Goal: Book appointment/travel/reservation

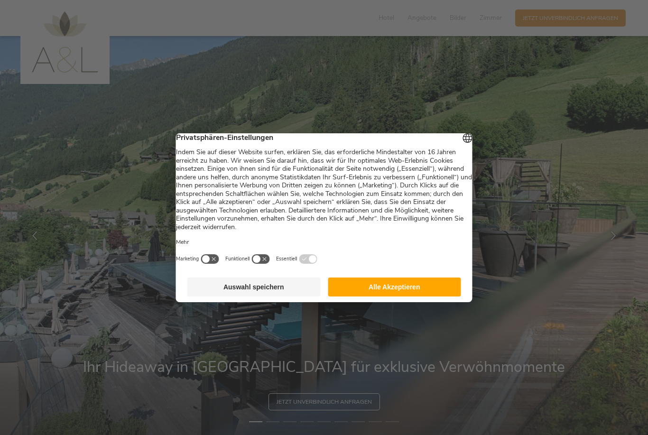
click at [393, 276] on footer "Auswahl speichern Alle Akzeptieren" at bounding box center [324, 287] width 296 height 30
click at [443, 260] on div "Marketing Funktionell Essentiell" at bounding box center [324, 259] width 296 height 10
click at [425, 282] on button "Alle Akzeptieren" at bounding box center [394, 286] width 133 height 19
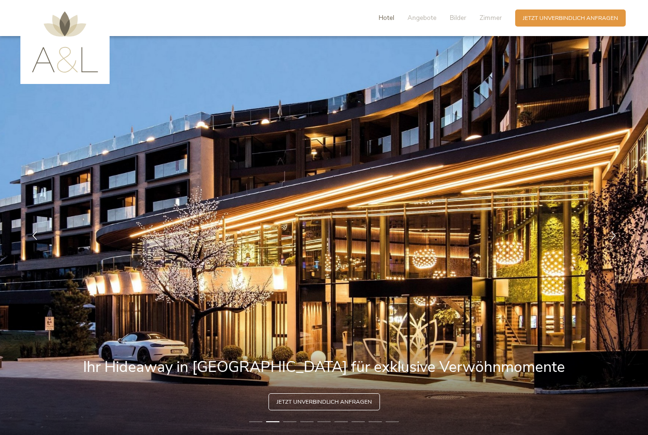
click at [387, 21] on span "Hotel" at bounding box center [386, 17] width 16 height 9
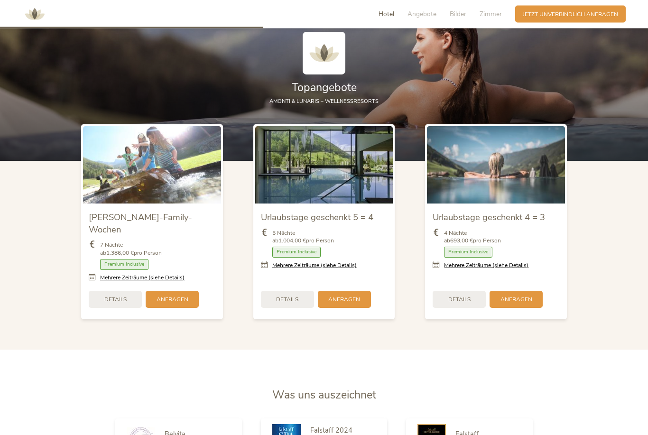
scroll to position [959, 0]
click at [467, 303] on span "Details" at bounding box center [459, 299] width 22 height 8
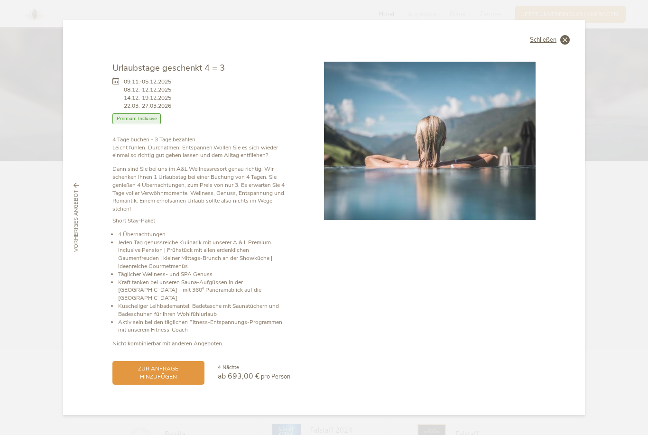
click at [566, 45] on icon at bounding box center [564, 39] width 9 height 9
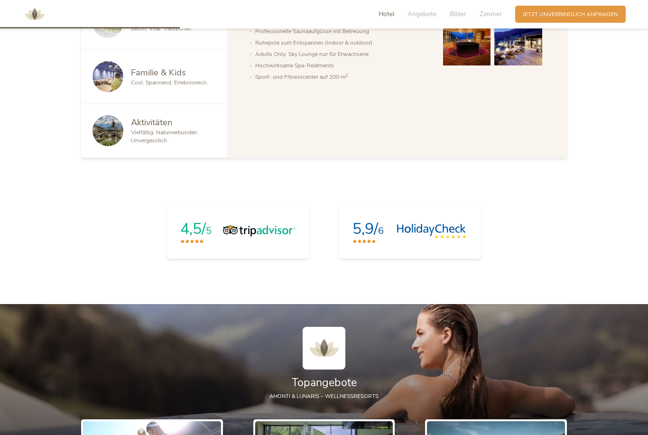
scroll to position [665, 0]
click at [495, 16] on span "Zimmer" at bounding box center [491, 13] width 22 height 9
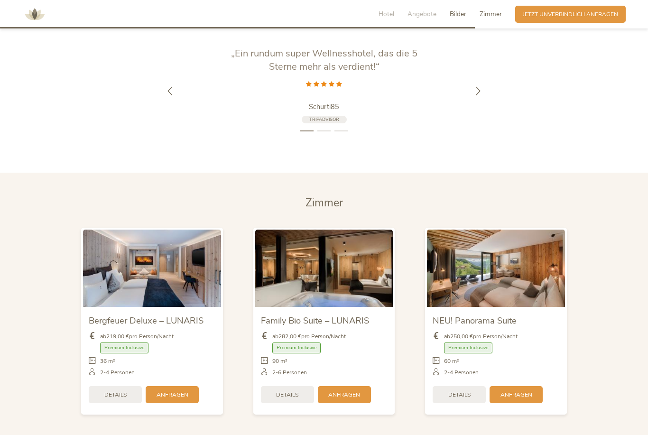
scroll to position [1946, 0]
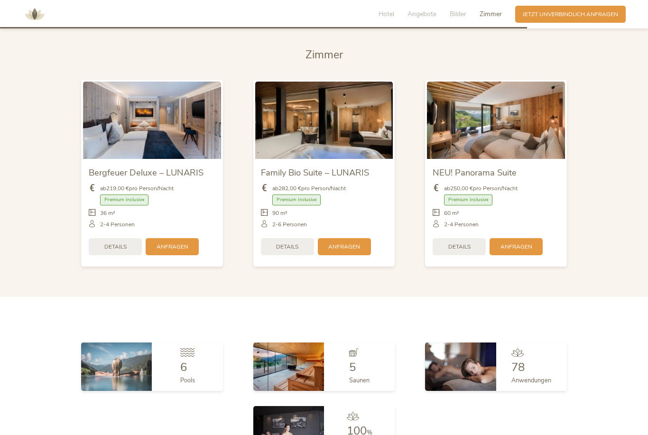
click at [542, 145] on img at bounding box center [496, 120] width 138 height 77
click at [471, 254] on div "Details" at bounding box center [459, 245] width 53 height 17
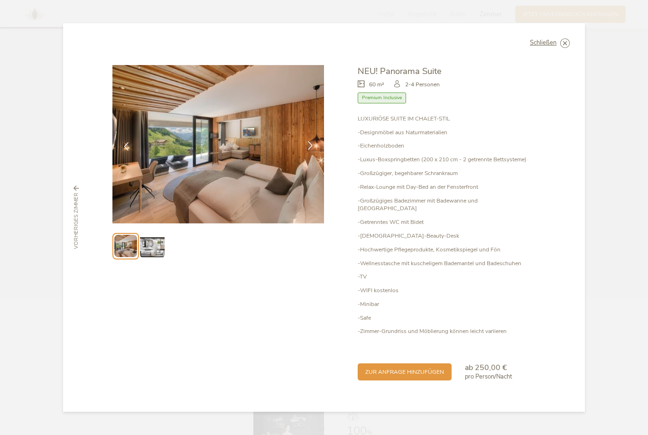
click at [311, 150] on icon at bounding box center [310, 145] width 9 height 9
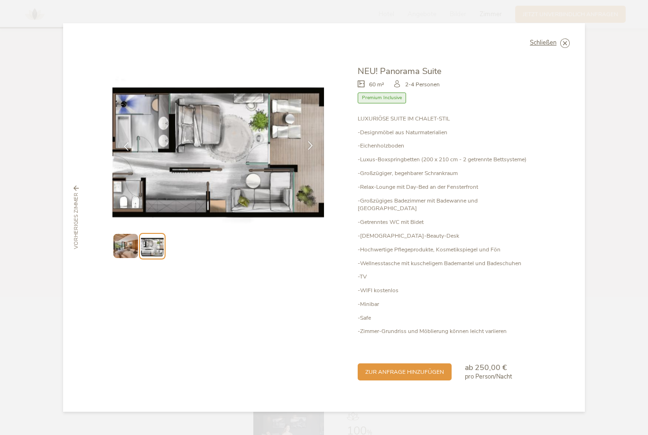
click at [313, 150] on icon at bounding box center [310, 145] width 9 height 9
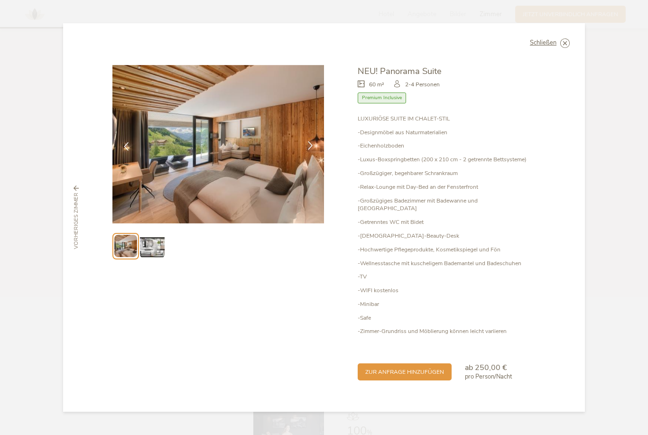
click at [314, 150] on icon at bounding box center [310, 145] width 9 height 9
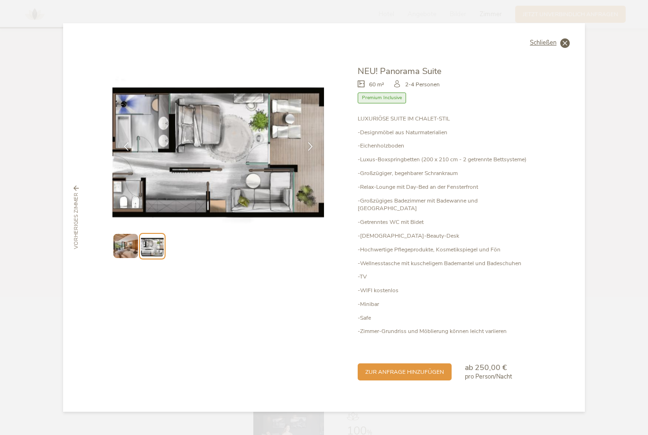
click at [545, 46] on span "Schließen" at bounding box center [543, 43] width 27 height 6
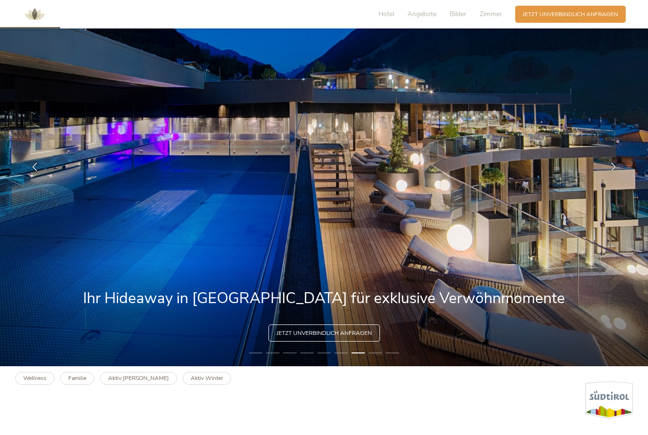
scroll to position [0, 0]
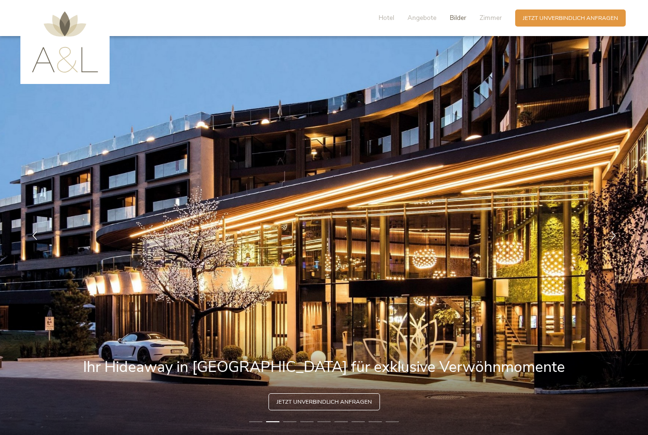
click at [462, 21] on span "Bilder" at bounding box center [458, 17] width 17 height 9
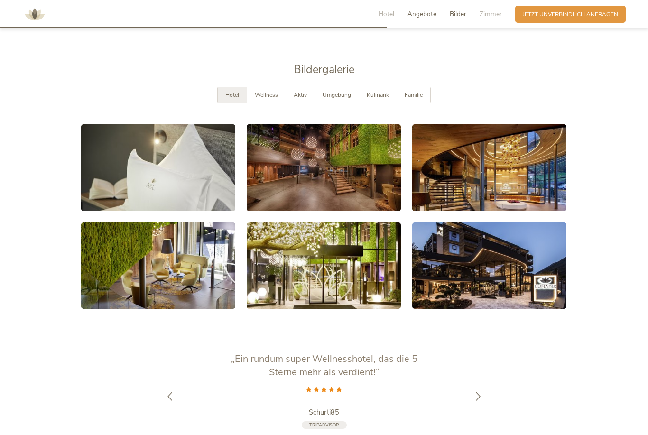
scroll to position [1531, 0]
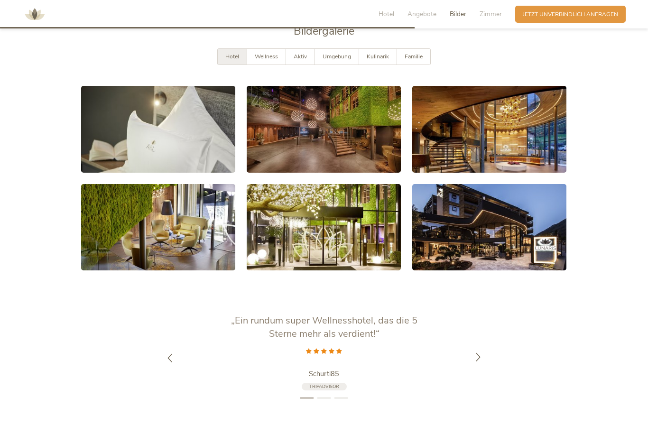
click at [482, 361] on icon at bounding box center [478, 356] width 9 height 9
click at [482, 368] on icon at bounding box center [478, 363] width 9 height 9
click at [489, 370] on div at bounding box center [478, 358] width 24 height 24
click at [563, 10] on span "Jetzt unverbindlich anfragen" at bounding box center [570, 13] width 95 height 8
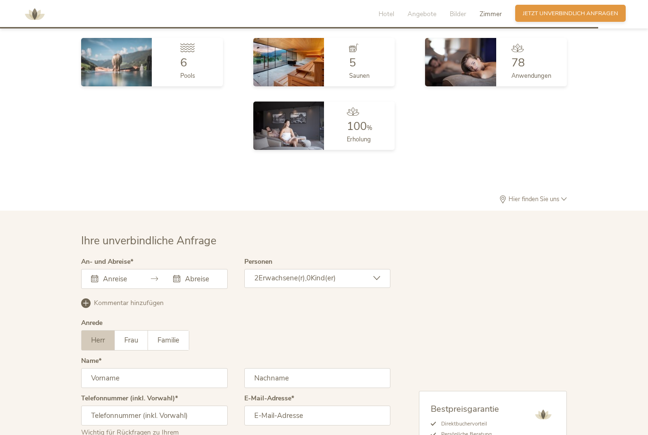
scroll to position [2392, 0]
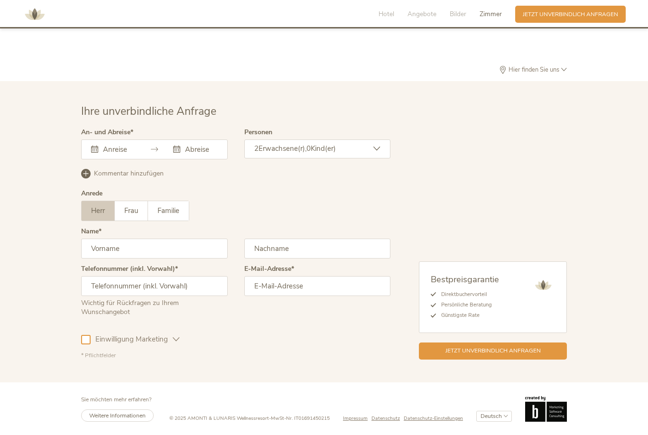
click at [121, 148] on input "text" at bounding box center [118, 149] width 35 height 9
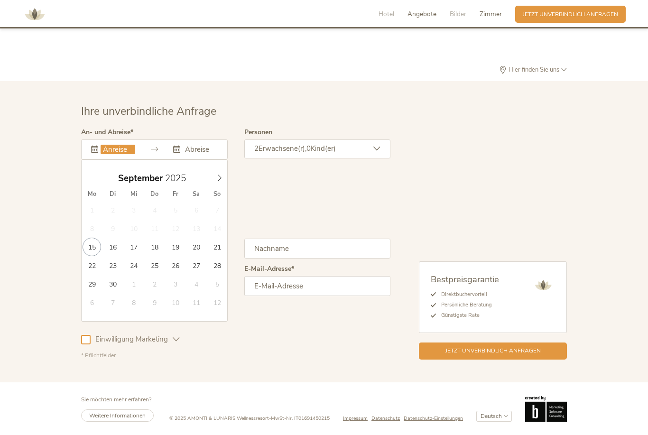
click at [430, 10] on span "Angebote" at bounding box center [421, 13] width 29 height 9
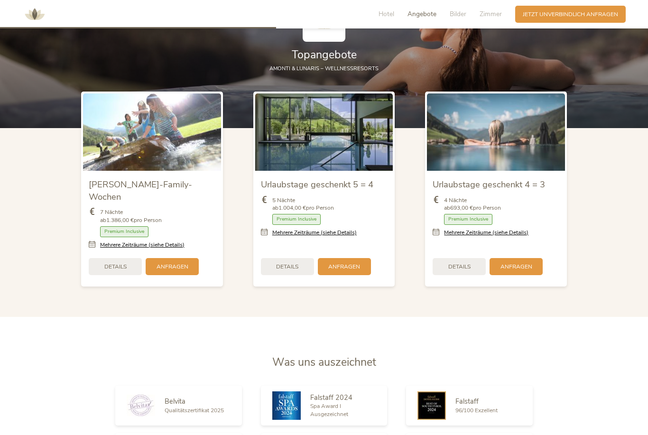
scroll to position [960, 0]
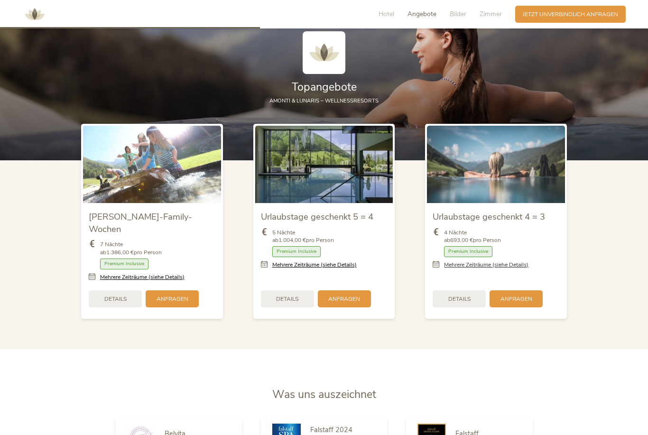
click at [512, 269] on link "Mehrere Zeiträume (siehe Details)" at bounding box center [486, 265] width 84 height 8
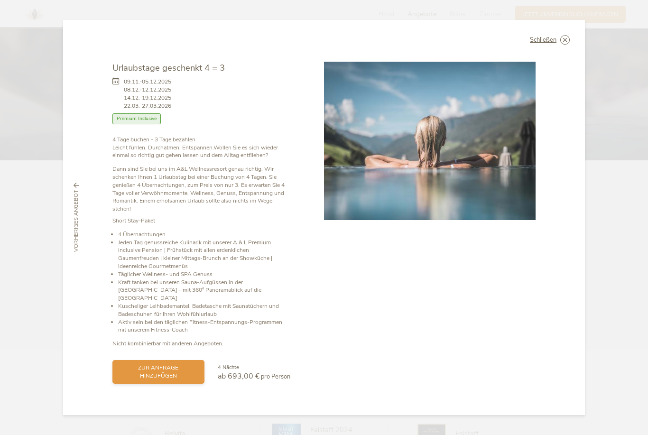
click at [167, 364] on span "zur Anfrage hinzufügen" at bounding box center [158, 372] width 77 height 16
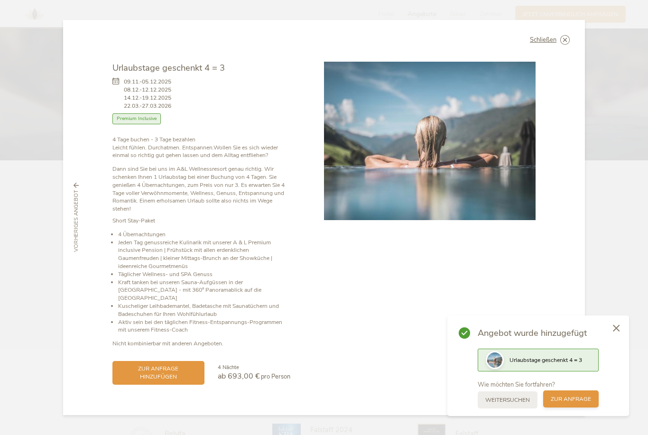
click at [590, 400] on span "zur Anfrage" at bounding box center [571, 399] width 40 height 8
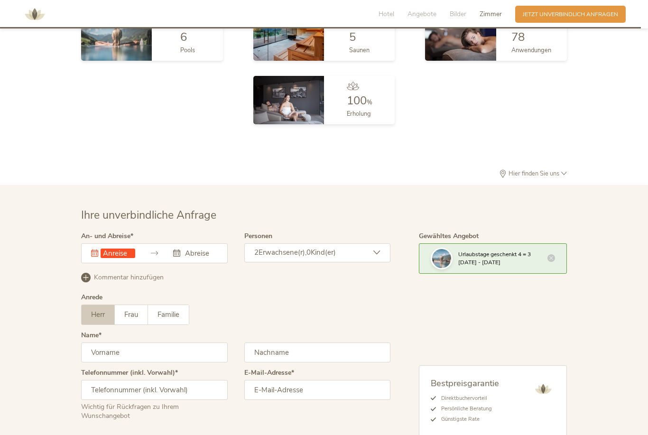
scroll to position [2392, 0]
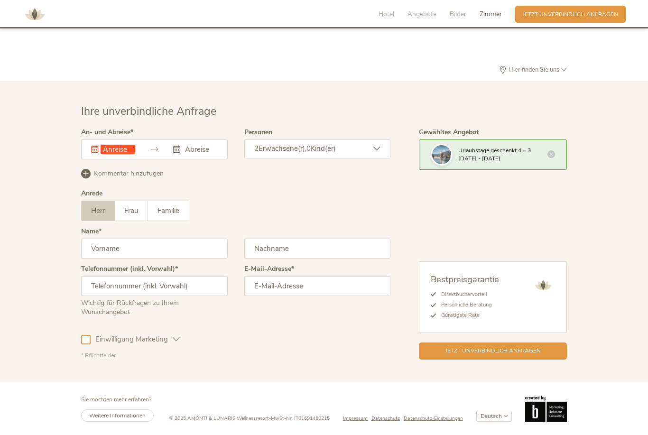
click at [119, 149] on input "text" at bounding box center [118, 149] width 35 height 9
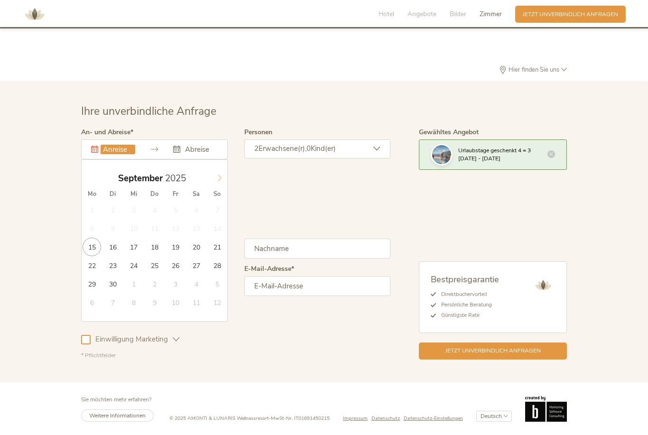
click at [219, 172] on span at bounding box center [220, 175] width 16 height 13
click at [217, 172] on span at bounding box center [220, 175] width 16 height 13
type input "[DATE]"
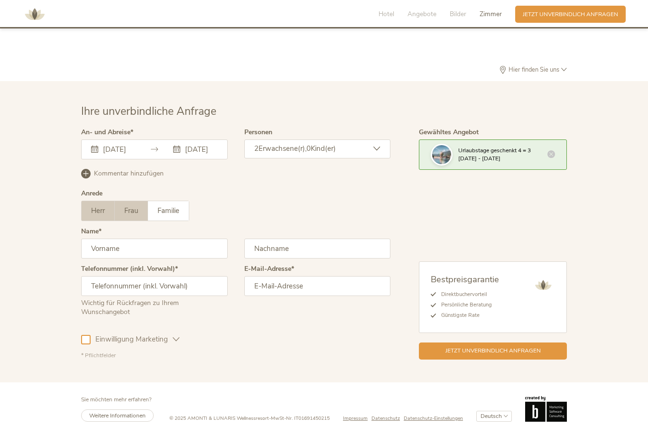
click at [128, 209] on span "Frau" at bounding box center [131, 210] width 14 height 9
click at [185, 253] on input "text" at bounding box center [154, 249] width 147 height 20
type input "j"
type input "[PERSON_NAME]"
click at [339, 241] on input "text" at bounding box center [317, 249] width 147 height 20
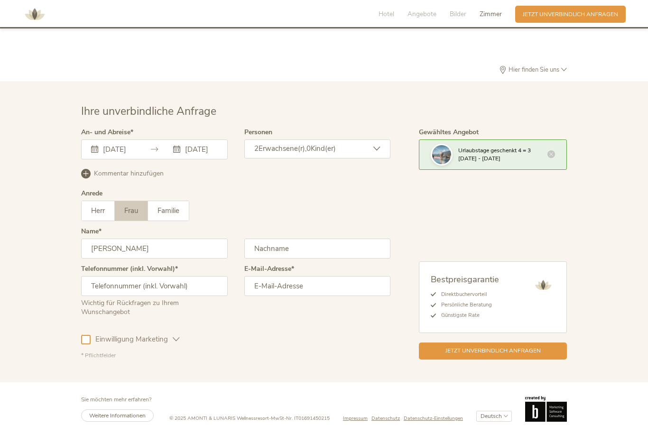
type input "M"
type input "[PERSON_NAME]"
click at [207, 288] on input "text" at bounding box center [154, 286] width 147 height 20
type input "004915205726094"
click at [354, 293] on input "email" at bounding box center [317, 286] width 147 height 20
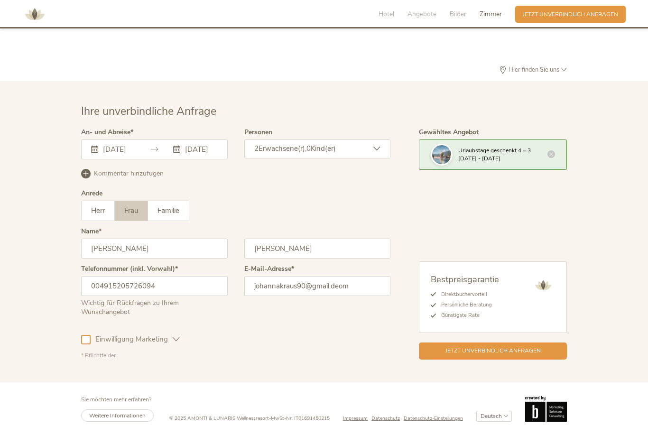
click at [83, 344] on div at bounding box center [85, 339] width 9 height 9
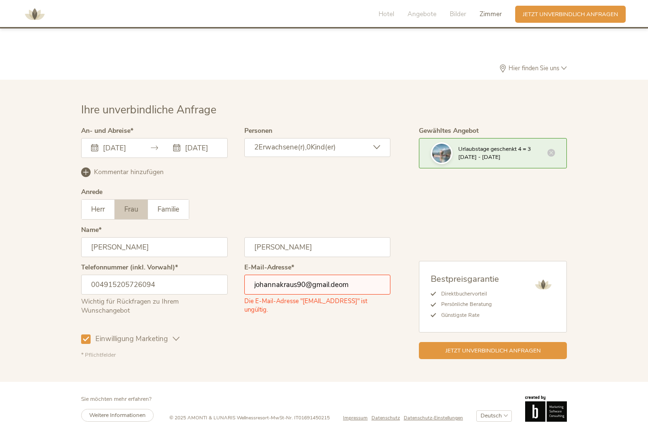
click at [373, 288] on input "johannakraus90@gmail.deom" at bounding box center [317, 285] width 147 height 20
type input "[EMAIL_ADDRESS][DOMAIN_NAME]"
click at [507, 358] on div "Jetzt unverbindlich anfragen" at bounding box center [493, 349] width 148 height 17
